Goal: Learn about a topic

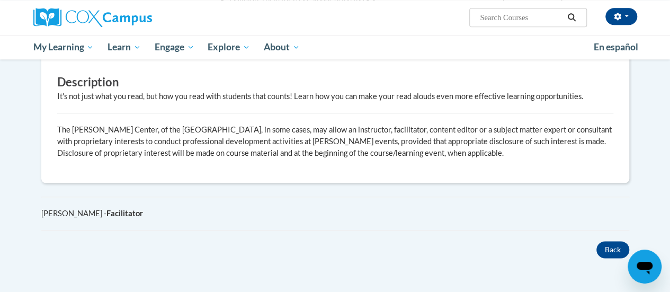
scroll to position [737, 0]
